Goal: Task Accomplishment & Management: Use online tool/utility

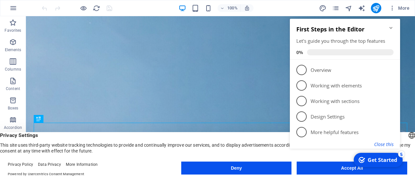
click at [386, 144] on button "Close this" at bounding box center [383, 144] width 19 height 6
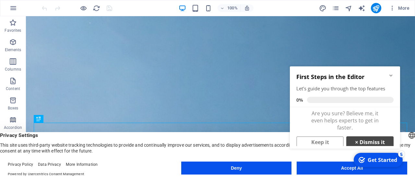
click at [362, 142] on link "× Dismiss it" at bounding box center [369, 143] width 47 height 12
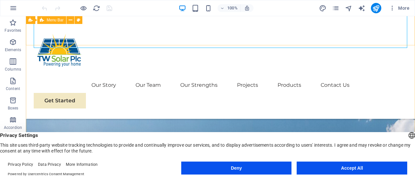
scroll to position [169, 0]
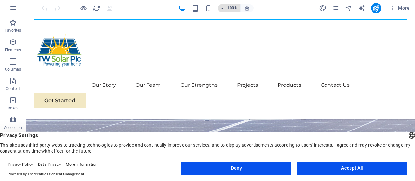
click at [223, 6] on icon "button" at bounding box center [222, 8] width 5 height 4
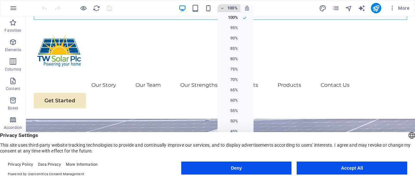
click at [0, 0] on div at bounding box center [0, 0] width 0 height 0
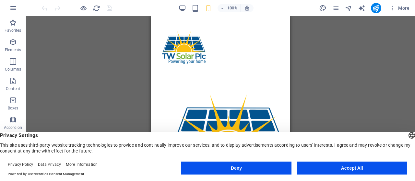
scroll to position [3164, 0]
click at [0, 0] on button "Accept All" at bounding box center [0, 0] width 0 height 0
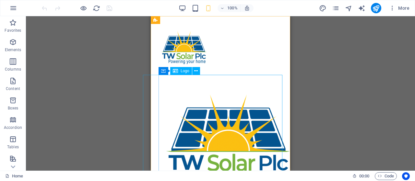
scroll to position [4749, 0]
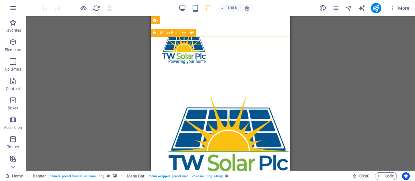
scroll to position [4648, 0]
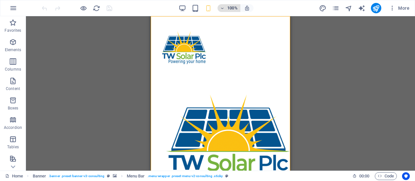
click at [224, 8] on icon "button" at bounding box center [222, 8] width 5 height 4
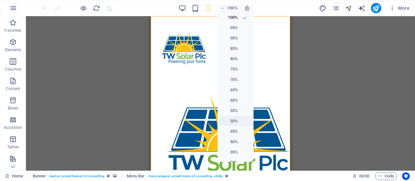
click at [233, 122] on h6 "50%" at bounding box center [229, 121] width 17 height 8
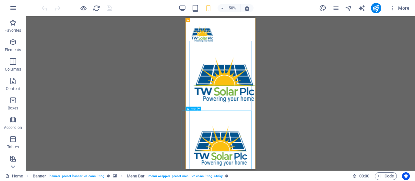
scroll to position [4670, 0]
click at [223, 8] on icon "button" at bounding box center [222, 8] width 5 height 4
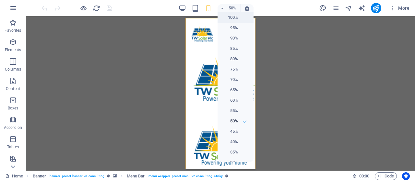
click at [233, 17] on h6 "100%" at bounding box center [229, 18] width 17 height 8
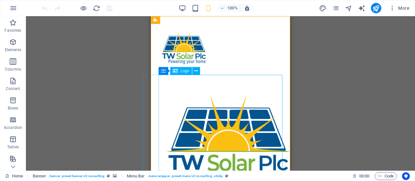
scroll to position [4872, 0]
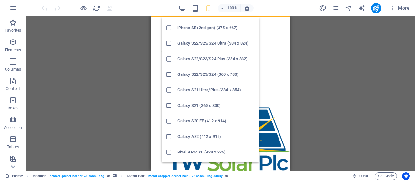
scroll to position [213, 0]
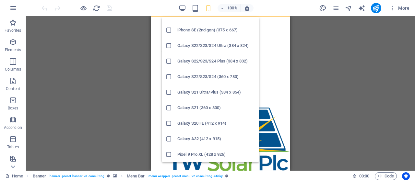
click at [199, 62] on h6 "Galaxy S22/S23/S24 Plus (384 x 832)" at bounding box center [216, 61] width 78 height 8
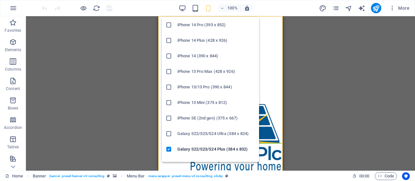
scroll to position [156, 0]
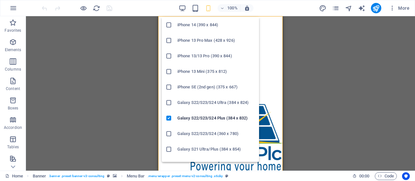
click at [205, 133] on h6 "Galaxy S22/S23/S24 (360 x 780)" at bounding box center [216, 134] width 78 height 8
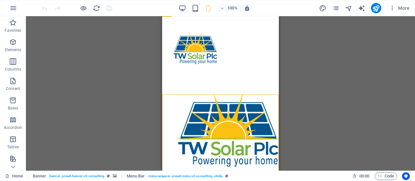
scroll to position [4140, 0]
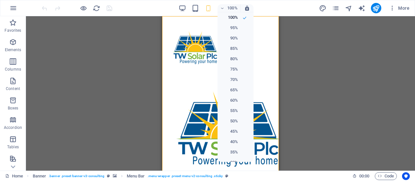
click at [210, 7] on div at bounding box center [207, 90] width 415 height 181
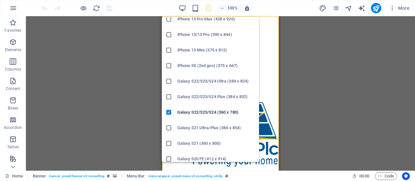
scroll to position [187, 0]
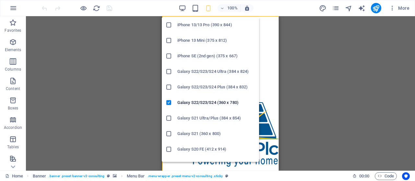
click at [204, 85] on h6 "Galaxy S22/S23/S24 Plus (384 x 832)" at bounding box center [216, 87] width 78 height 8
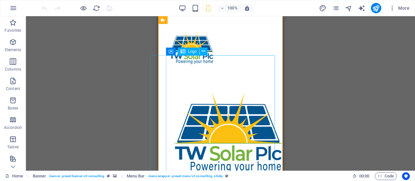
scroll to position [4275, 0]
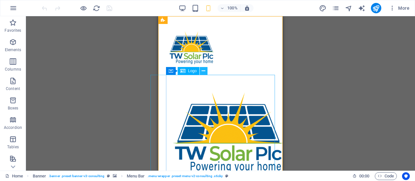
click at [204, 70] on icon at bounding box center [204, 71] width 4 height 7
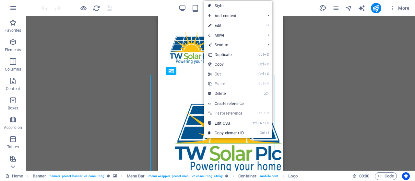
click at [146, 61] on div "Drag here to replace the existing content. Press “Ctrl” if you want to create a…" at bounding box center [220, 93] width 389 height 155
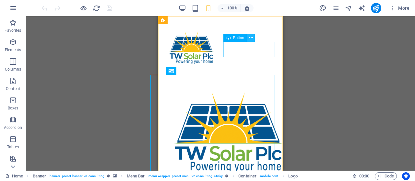
click at [251, 37] on icon at bounding box center [251, 37] width 4 height 7
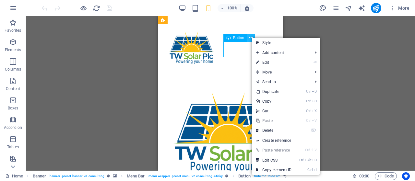
click at [251, 37] on icon at bounding box center [251, 37] width 4 height 7
click at [317, 23] on div "Drag here to replace the existing content. Press “Ctrl” if you want to create a…" at bounding box center [220, 93] width 389 height 155
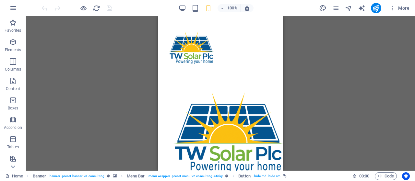
scroll to position [818, 0]
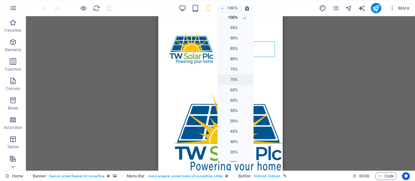
click at [233, 79] on h6 "70%" at bounding box center [229, 80] width 17 height 8
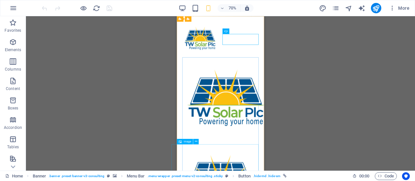
scroll to position [1223, 0]
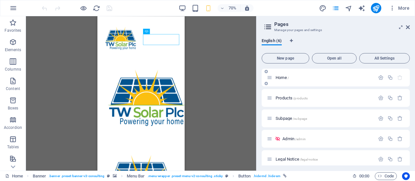
click at [277, 78] on span "Home /" at bounding box center [282, 77] width 13 height 5
click at [286, 98] on span "Products /products" at bounding box center [292, 98] width 32 height 5
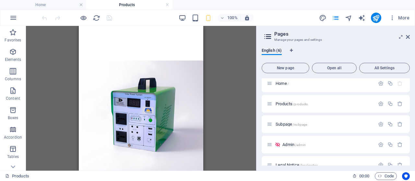
scroll to position [0, 0]
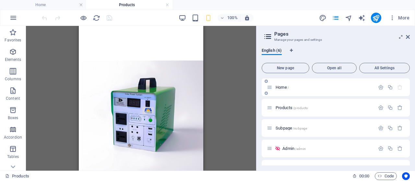
click at [270, 90] on icon at bounding box center [270, 88] width 6 height 6
click at [274, 87] on div "Home /" at bounding box center [324, 87] width 101 height 4
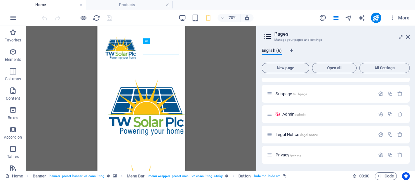
scroll to position [35, 0]
click at [385, 65] on button "All Settings" at bounding box center [384, 68] width 51 height 10
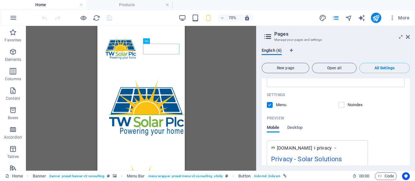
scroll to position [1529, 0]
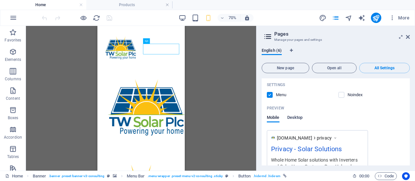
click at [301, 116] on span "Desktop" at bounding box center [295, 118] width 16 height 9
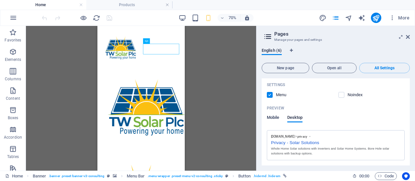
click at [278, 117] on span "Mobile" at bounding box center [273, 118] width 13 height 9
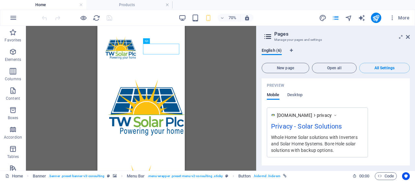
scroll to position [1571, 0]
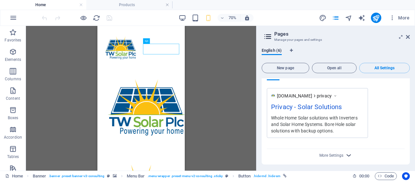
click at [349, 154] on icon "button" at bounding box center [348, 155] width 7 height 7
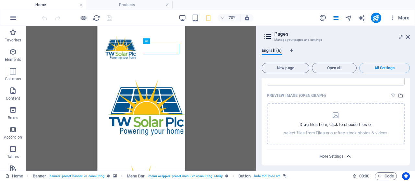
scroll to position [1664, 0]
click at [347, 152] on icon "button" at bounding box center [348, 155] width 7 height 7
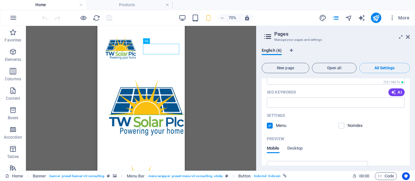
scroll to position [1509, 0]
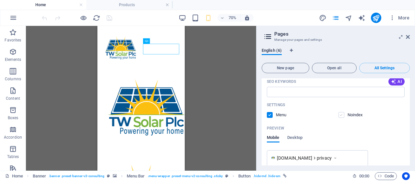
click at [344, 114] on label at bounding box center [342, 115] width 6 height 6
click at [0, 0] on input "checkbox" at bounding box center [0, 0] width 0 height 0
click at [344, 114] on label at bounding box center [342, 115] width 6 height 6
click at [0, 0] on input "checkbox" at bounding box center [0, 0] width 0 height 0
click at [298, 136] on span "Desktop" at bounding box center [295, 138] width 16 height 9
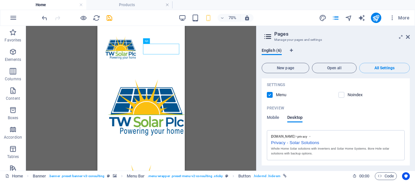
scroll to position [1489, 0]
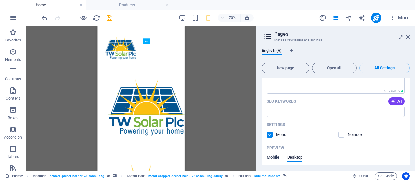
click at [271, 158] on span "Mobile" at bounding box center [273, 158] width 13 height 9
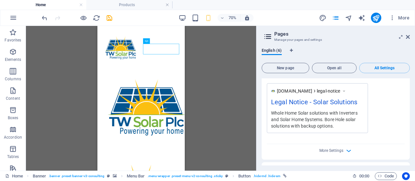
scroll to position [1271, 0]
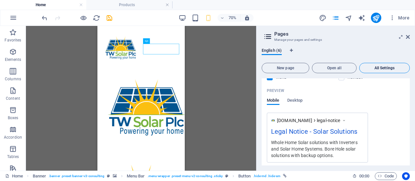
click at [384, 68] on span "All Settings" at bounding box center [384, 68] width 45 height 4
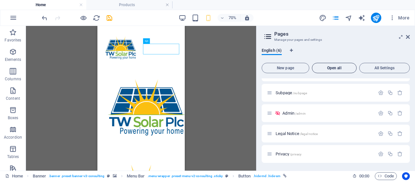
scroll to position [35, 0]
click at [269, 49] on span "English (6)" at bounding box center [272, 51] width 20 height 9
click at [270, 38] on icon at bounding box center [268, 36] width 10 height 9
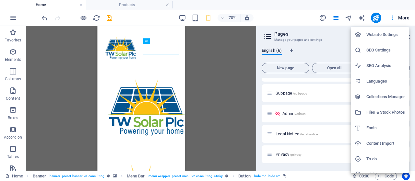
click at [269, 16] on div at bounding box center [207, 90] width 415 height 181
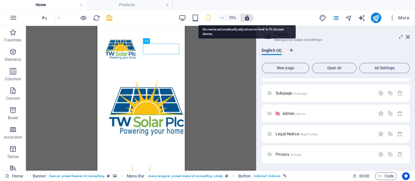
click at [0, 0] on icon "button" at bounding box center [0, 0] width 0 height 0
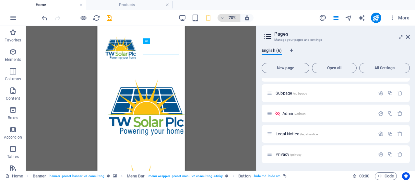
click at [0, 0] on h6 "70%" at bounding box center [0, 0] width 0 height 0
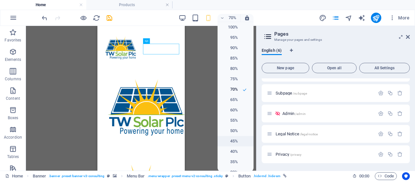
click at [233, 142] on h6 "45%" at bounding box center [229, 141] width 17 height 8
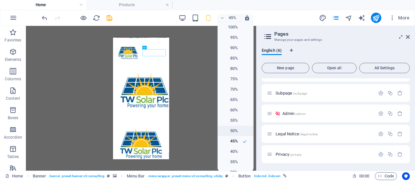
click at [231, 128] on h6 "50%" at bounding box center [229, 131] width 17 height 8
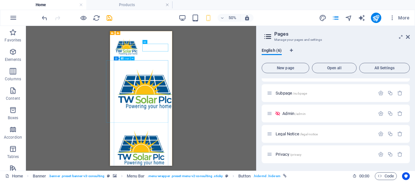
scroll to position [2841, 0]
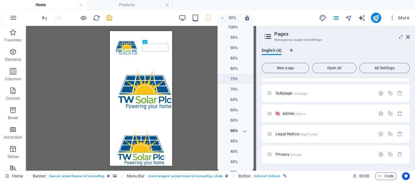
click at [232, 80] on h6 "75%" at bounding box center [229, 79] width 17 height 8
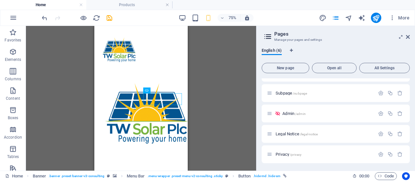
scroll to position [2774, 0]
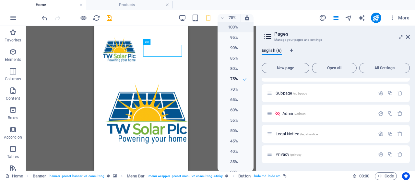
click at [233, 26] on h6 "100%" at bounding box center [229, 27] width 17 height 8
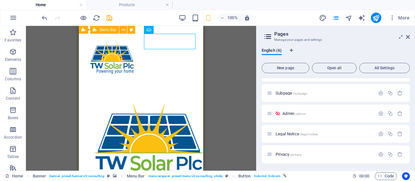
scroll to position [2673, 0]
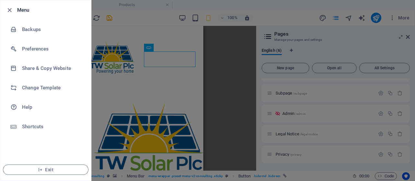
click at [178, 37] on div at bounding box center [207, 90] width 415 height 181
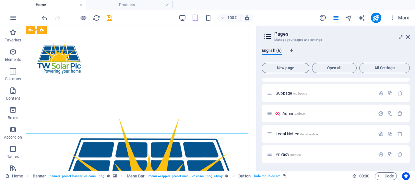
scroll to position [3761, 0]
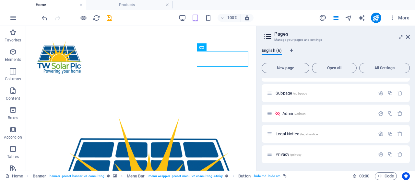
click at [407, 34] on h2 "Pages" at bounding box center [342, 34] width 136 height 6
click at [406, 35] on icon at bounding box center [408, 36] width 4 height 5
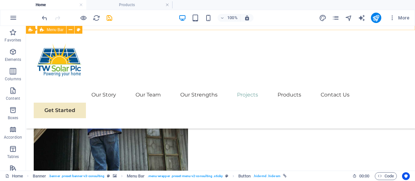
scroll to position [3609, 0]
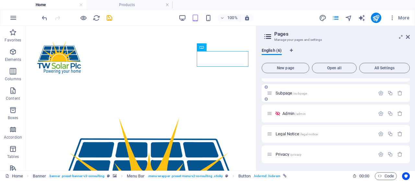
scroll to position [0, 0]
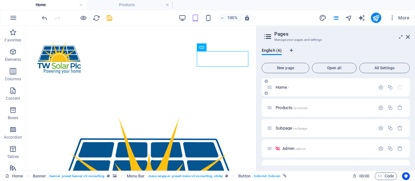
click at [282, 89] on span "Home /" at bounding box center [282, 87] width 13 height 5
click at [409, 34] on icon at bounding box center [408, 36] width 4 height 5
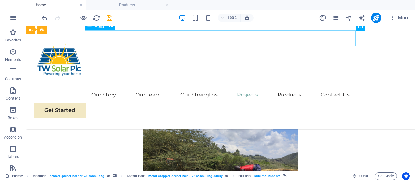
scroll to position [2937, 0]
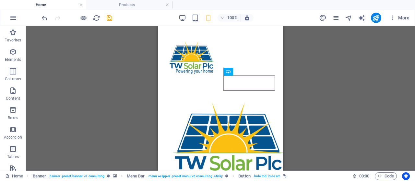
scroll to position [3150, 0]
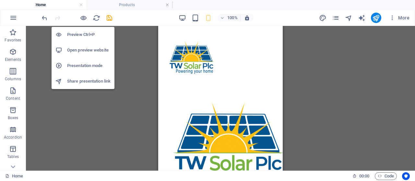
click at [81, 50] on h6 "Open preview website" at bounding box center [88, 50] width 43 height 8
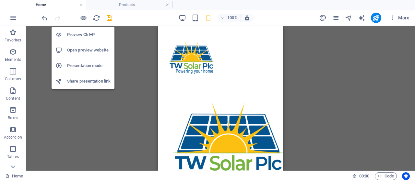
click at [79, 35] on h6 "Preview Ctrl+P" at bounding box center [88, 35] width 43 height 8
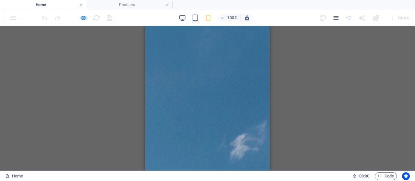
scroll to position [0, 0]
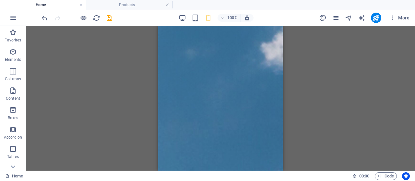
click at [141, 94] on div "Drag here to replace the existing content. Press “Ctrl” if you want to create a…" at bounding box center [220, 98] width 389 height 145
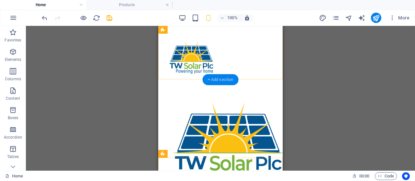
scroll to position [472, 0]
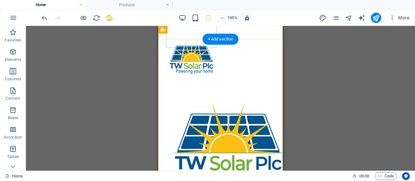
scroll to position [540, 0]
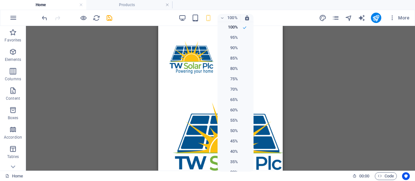
click at [220, 15] on div at bounding box center [207, 90] width 415 height 181
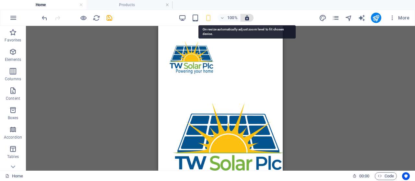
click at [0, 0] on icon "button" at bounding box center [0, 0] width 0 height 0
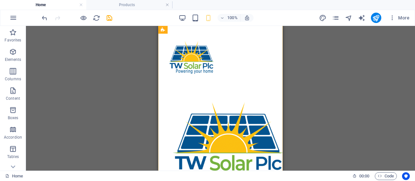
scroll to position [371, 0]
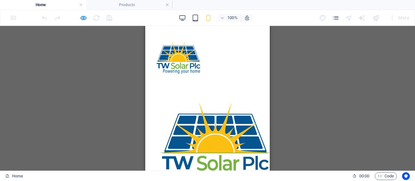
scroll to position [472, 0]
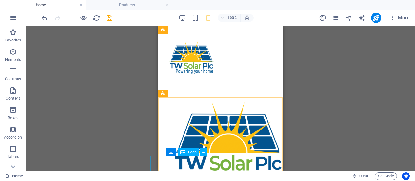
scroll to position [607, 0]
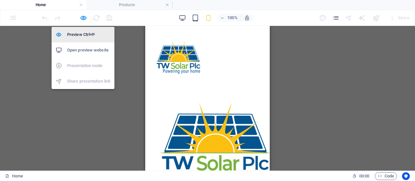
click at [81, 33] on h6 "Preview Ctrl+P" at bounding box center [88, 35] width 43 height 8
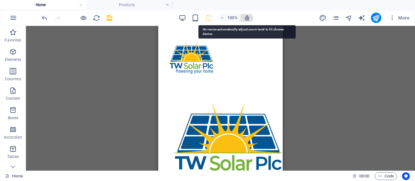
click at [0, 0] on icon "button" at bounding box center [0, 0] width 0 height 0
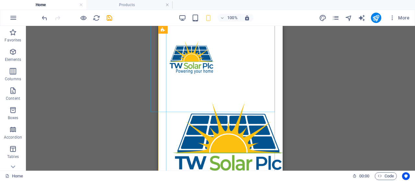
scroll to position [843, 0]
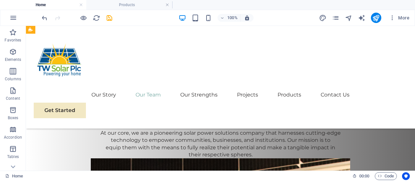
scroll to position [565, 0]
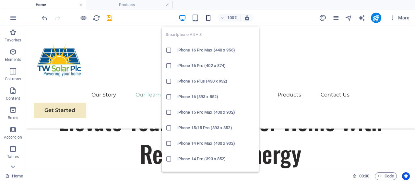
scroll to position [846, 0]
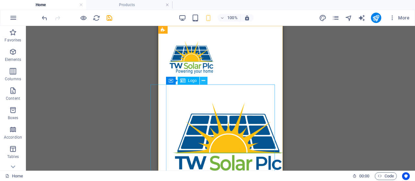
click at [204, 81] on icon at bounding box center [204, 81] width 4 height 7
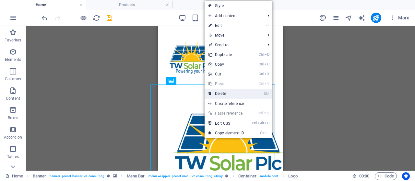
click at [228, 91] on link "⌦ Delete" at bounding box center [226, 94] width 43 height 10
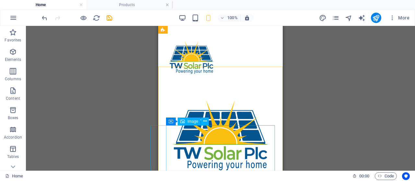
scroll to position [2475, 0]
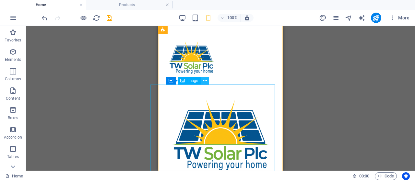
click at [205, 79] on icon at bounding box center [205, 81] width 4 height 7
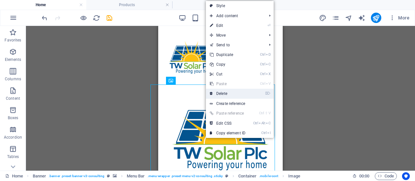
click at [225, 94] on link "⌦ Delete" at bounding box center [227, 94] width 43 height 10
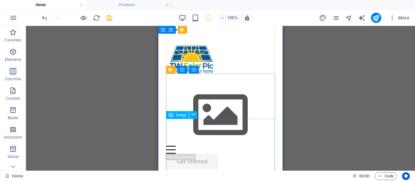
scroll to position [2485, 0]
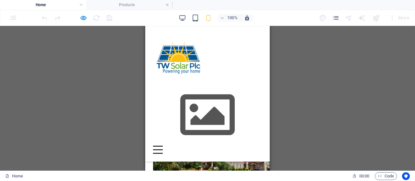
scroll to position [2856, 0]
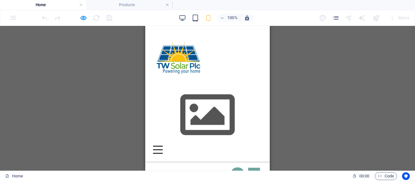
click at [163, 146] on div at bounding box center [158, 150] width 10 height 8
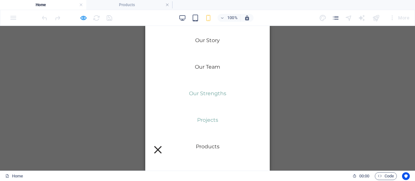
click at [216, 91] on link "Our Strengths" at bounding box center [207, 94] width 37 height 16
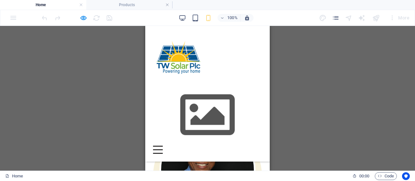
scroll to position [853, 0]
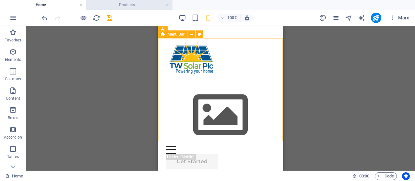
scroll to position [550, 0]
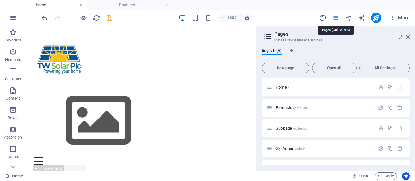
scroll to position [1118, 0]
click at [280, 84] on div "Home /" at bounding box center [321, 87] width 108 height 7
click at [269, 87] on icon at bounding box center [270, 88] width 6 height 6
click at [270, 89] on icon at bounding box center [270, 88] width 6 height 6
click at [406, 36] on h2 "Pages" at bounding box center [342, 34] width 136 height 6
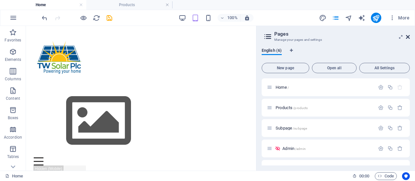
click at [409, 37] on icon at bounding box center [408, 36] width 4 height 5
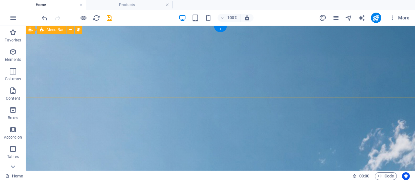
scroll to position [0, 0]
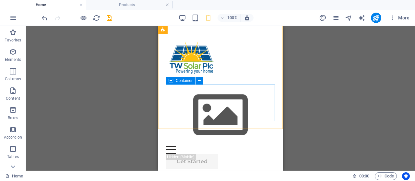
scroll to position [2462, 0]
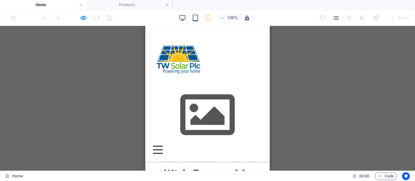
scroll to position [304, 0]
click at [163, 146] on div at bounding box center [158, 150] width 10 height 8
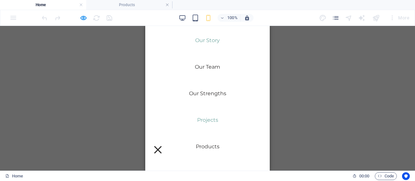
click at [213, 118] on link "Projects" at bounding box center [207, 121] width 21 height 16
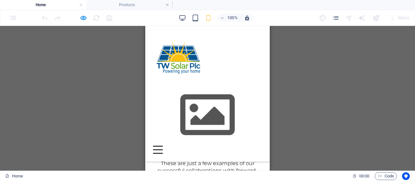
scroll to position [2001, 0]
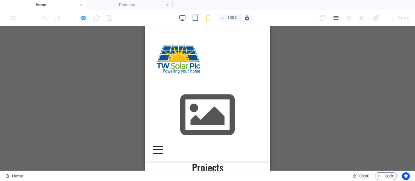
click at [163, 146] on div at bounding box center [158, 150] width 10 height 8
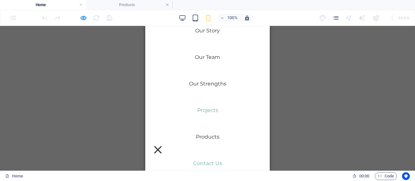
scroll to position [12, 0]
click at [214, 158] on link "Contact Us" at bounding box center [207, 162] width 29 height 16
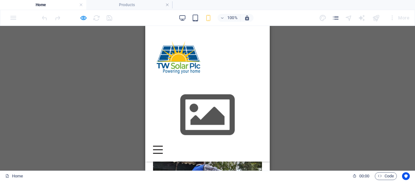
scroll to position [2958, 0]
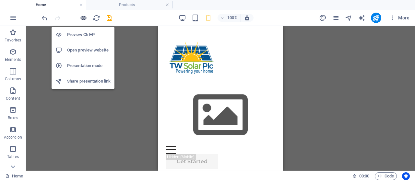
scroll to position [4151, 0]
click at [84, 50] on h6 "Open preview website" at bounding box center [88, 50] width 43 height 8
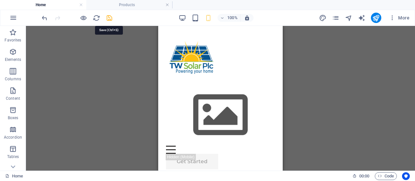
click at [0, 0] on icon "save" at bounding box center [0, 0] width 0 height 0
drag, startPoint x: 373, startPoint y: 17, endPoint x: 360, endPoint y: 54, distance: 39.7
click at [366, 55] on section "Favorites Elements Columns Content Boxes Accordion Tables Features Images Slide…" at bounding box center [207, 98] width 415 height 145
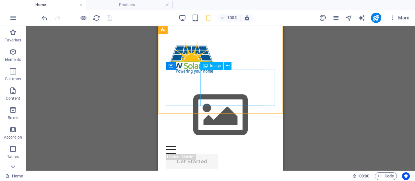
scroll to position [4588, 0]
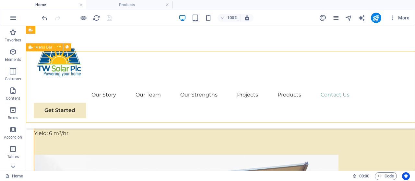
scroll to position [4118, 0]
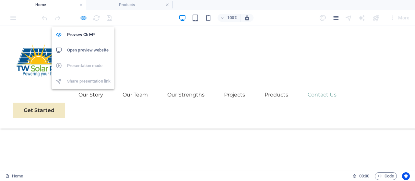
scroll to position [2511, 0]
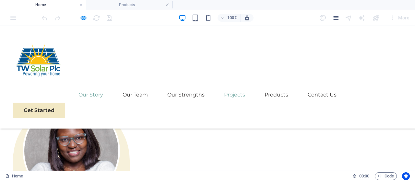
click at [100, 87] on link "Our Story" at bounding box center [90, 95] width 25 height 16
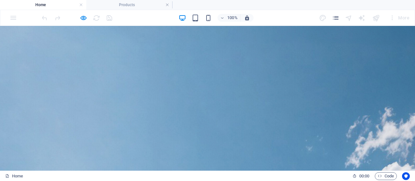
scroll to position [0, 0]
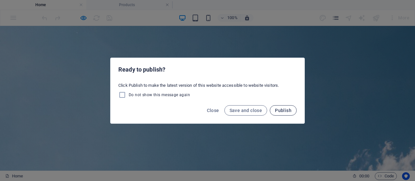
click at [282, 112] on span "Publish" at bounding box center [283, 110] width 17 height 5
